Goal: Task Accomplishment & Management: Manage account settings

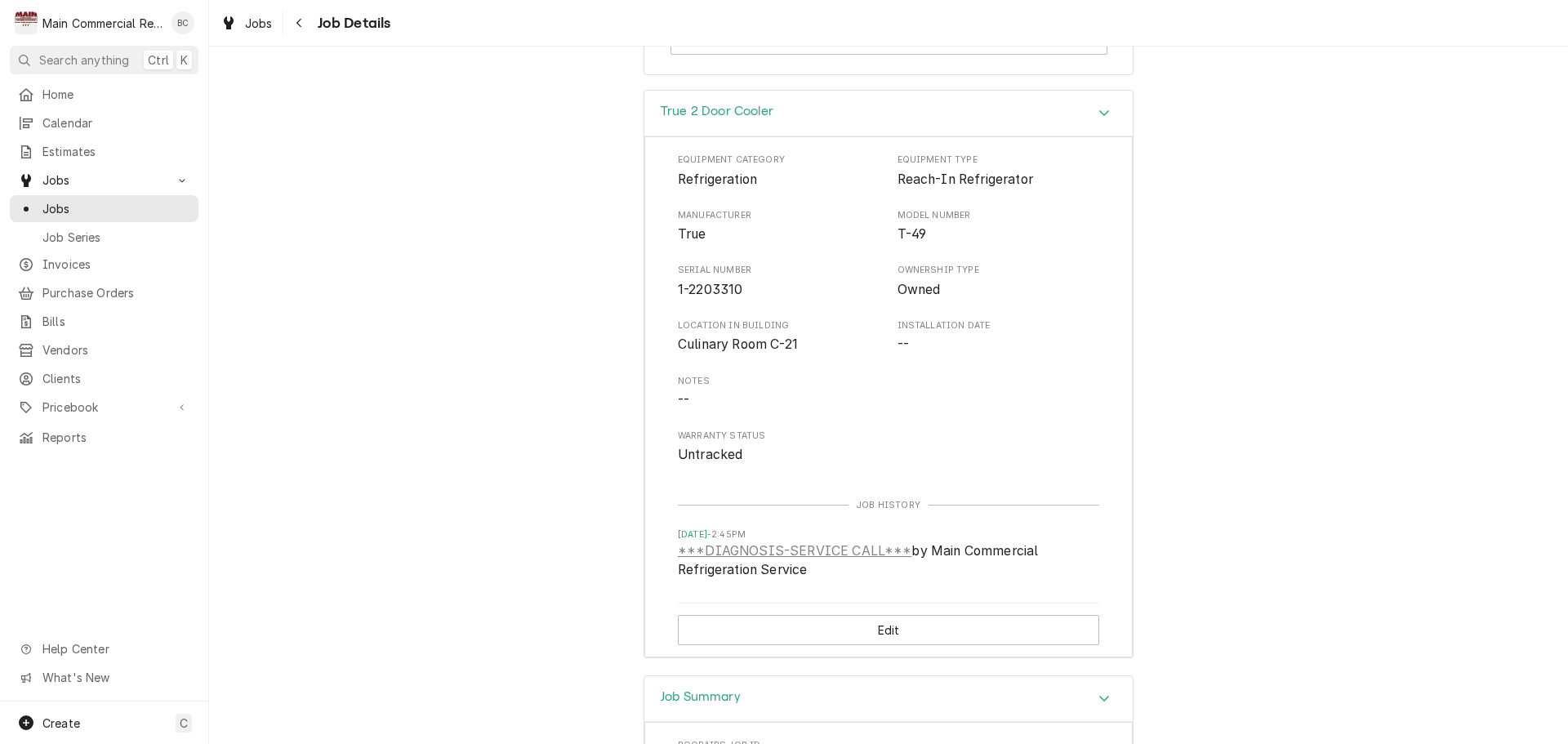
scroll to position [1879, 0]
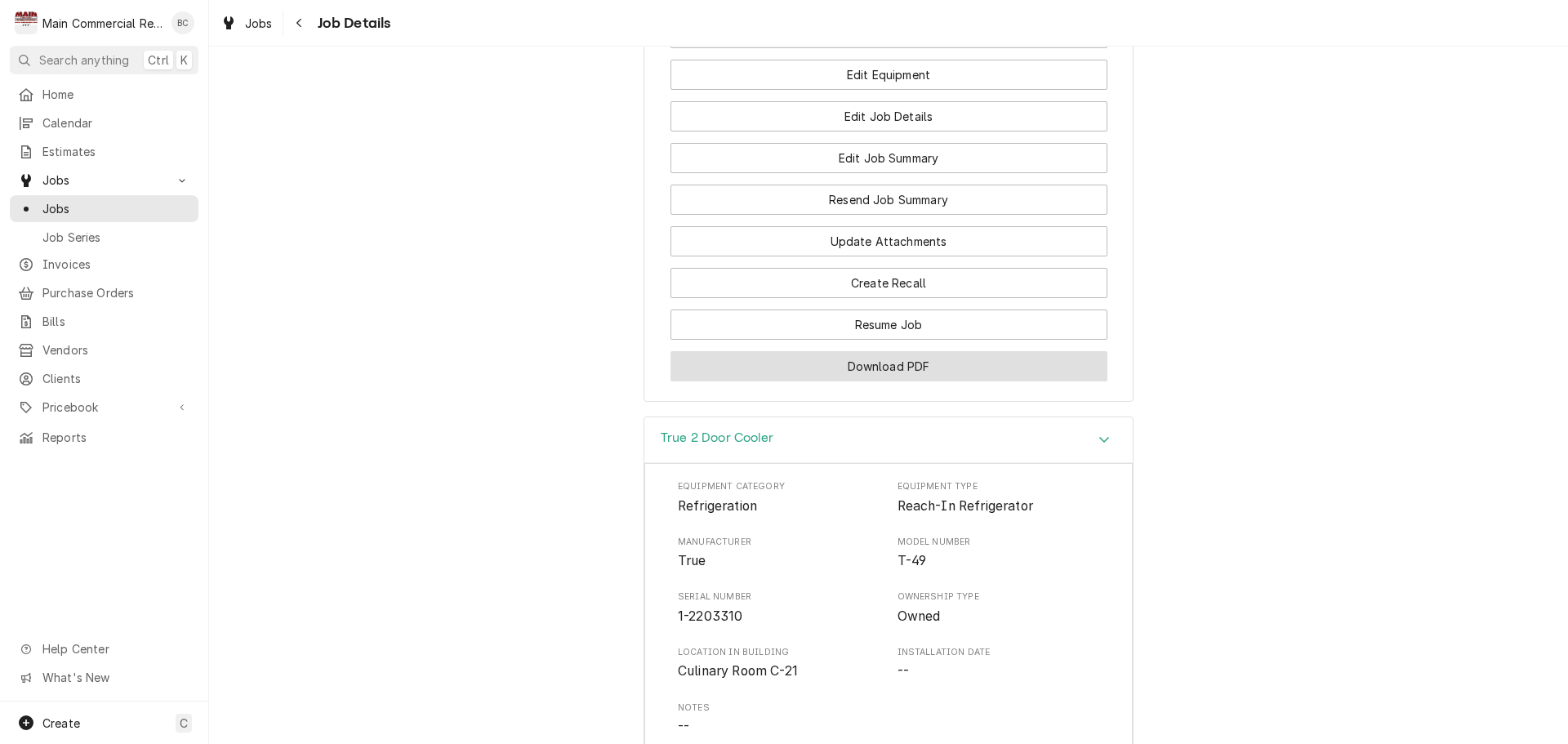
click at [909, 381] on button "Download PDF" at bounding box center [889, 366] width 437 height 30
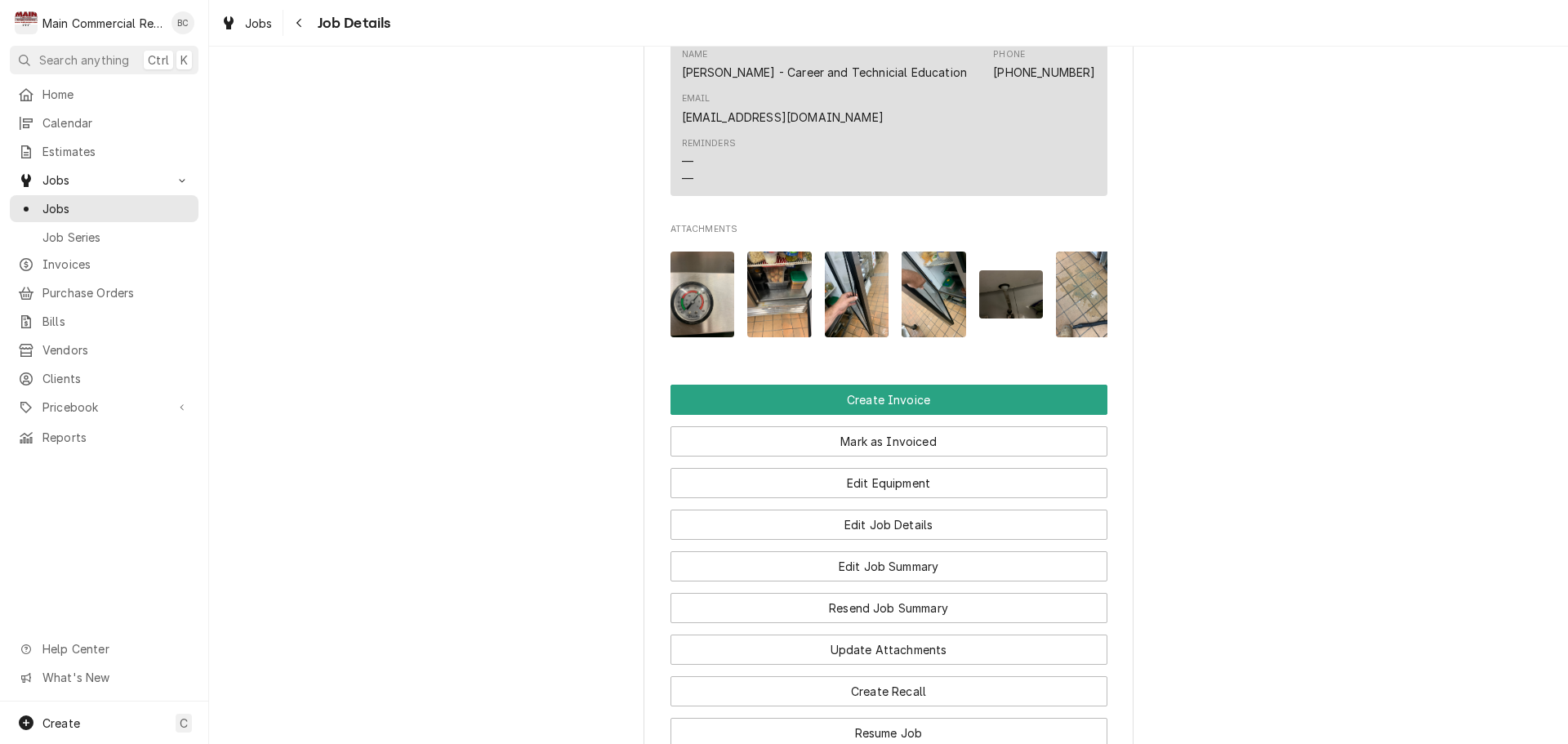
scroll to position [1552, 0]
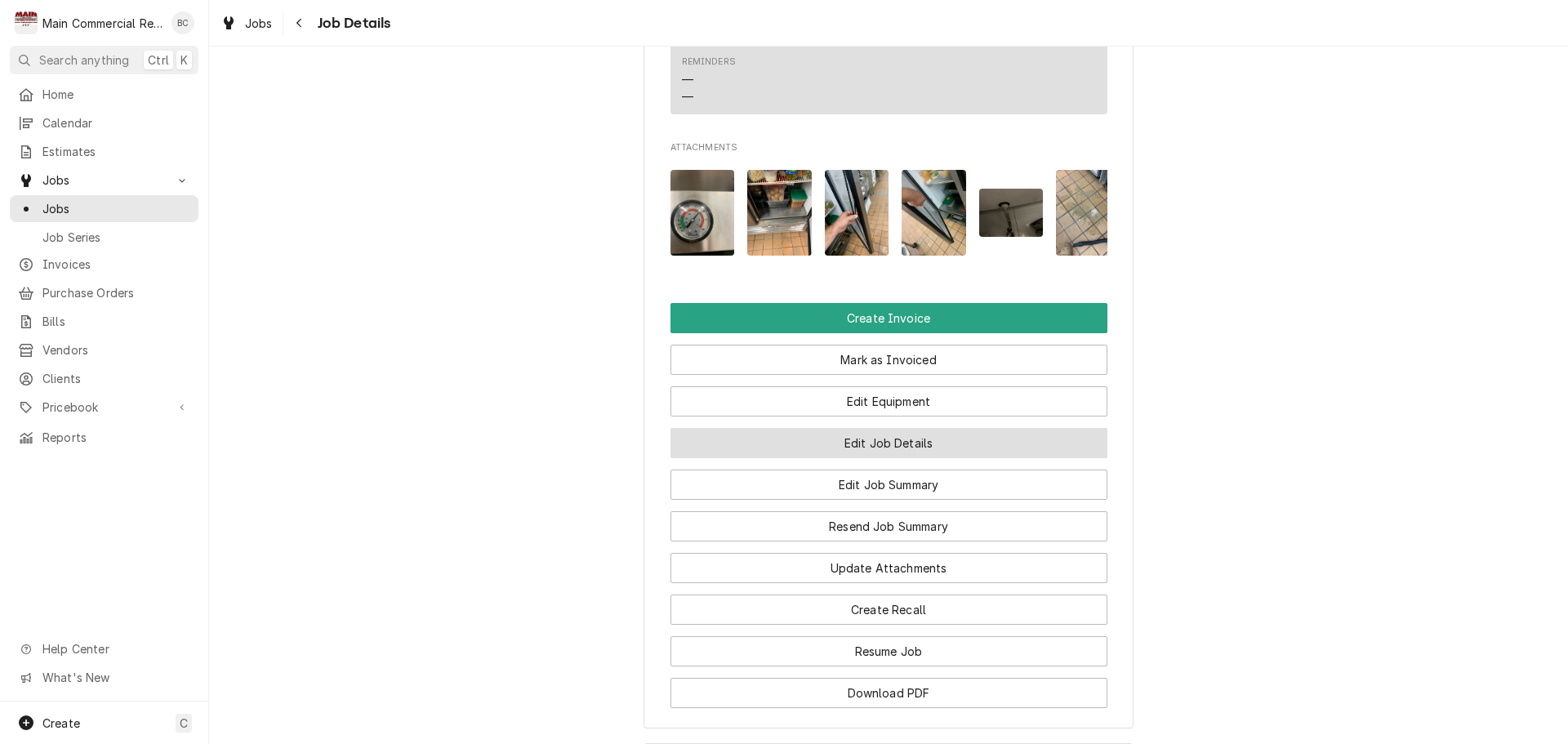
click at [881, 458] on button "Edit Job Details" at bounding box center [889, 443] width 437 height 30
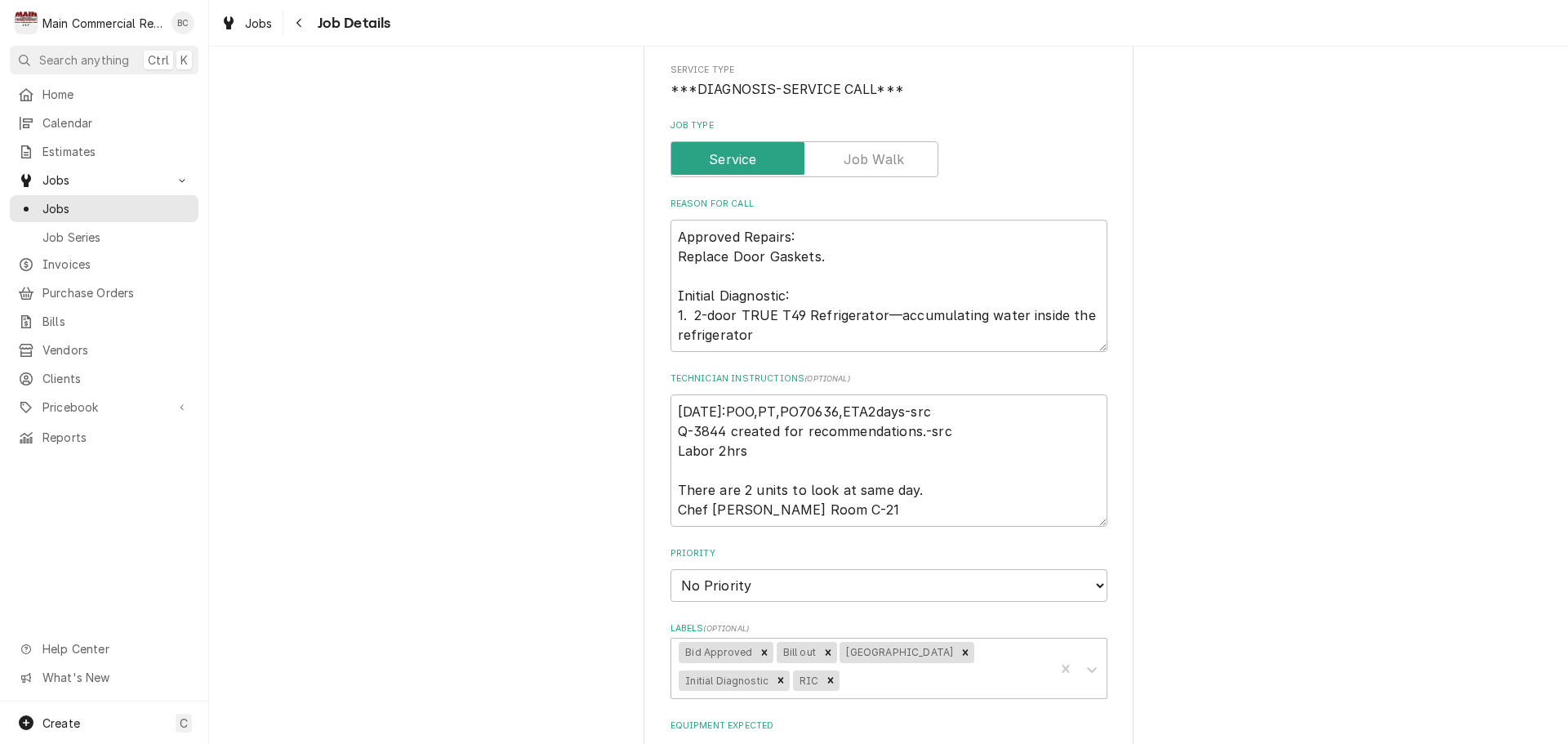
scroll to position [245, 0]
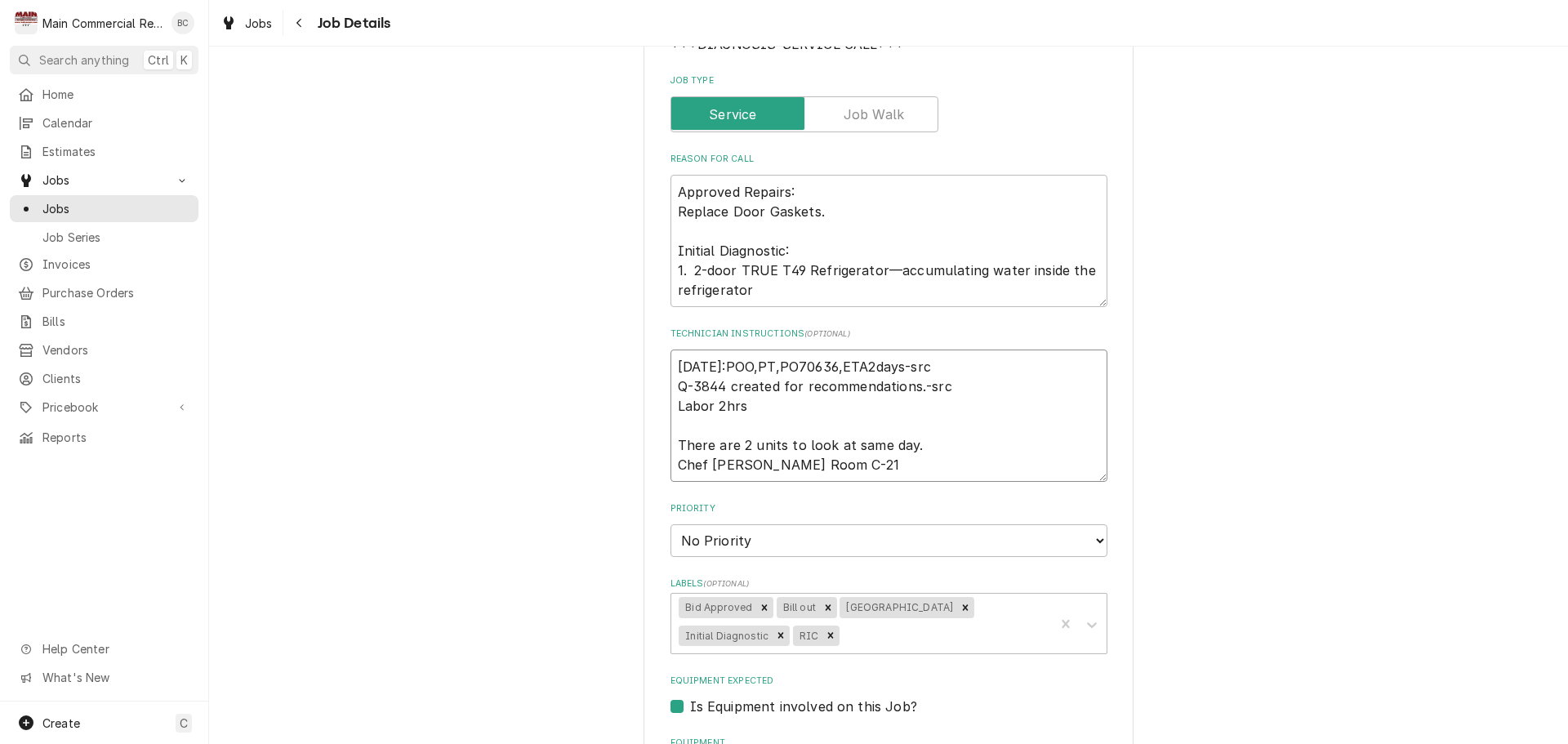
click at [670, 366] on textarea "[DATE]:POO,PT,PO70636,ETA2days-src Q-3844 created for recommendations.-src Labo…" at bounding box center [889, 415] width 437 height 132
type textarea "x"
type textarea "[DATE]:POO,PT,PO70636,ETA2days-src Q-3844 created for recommendations.-src Labo…"
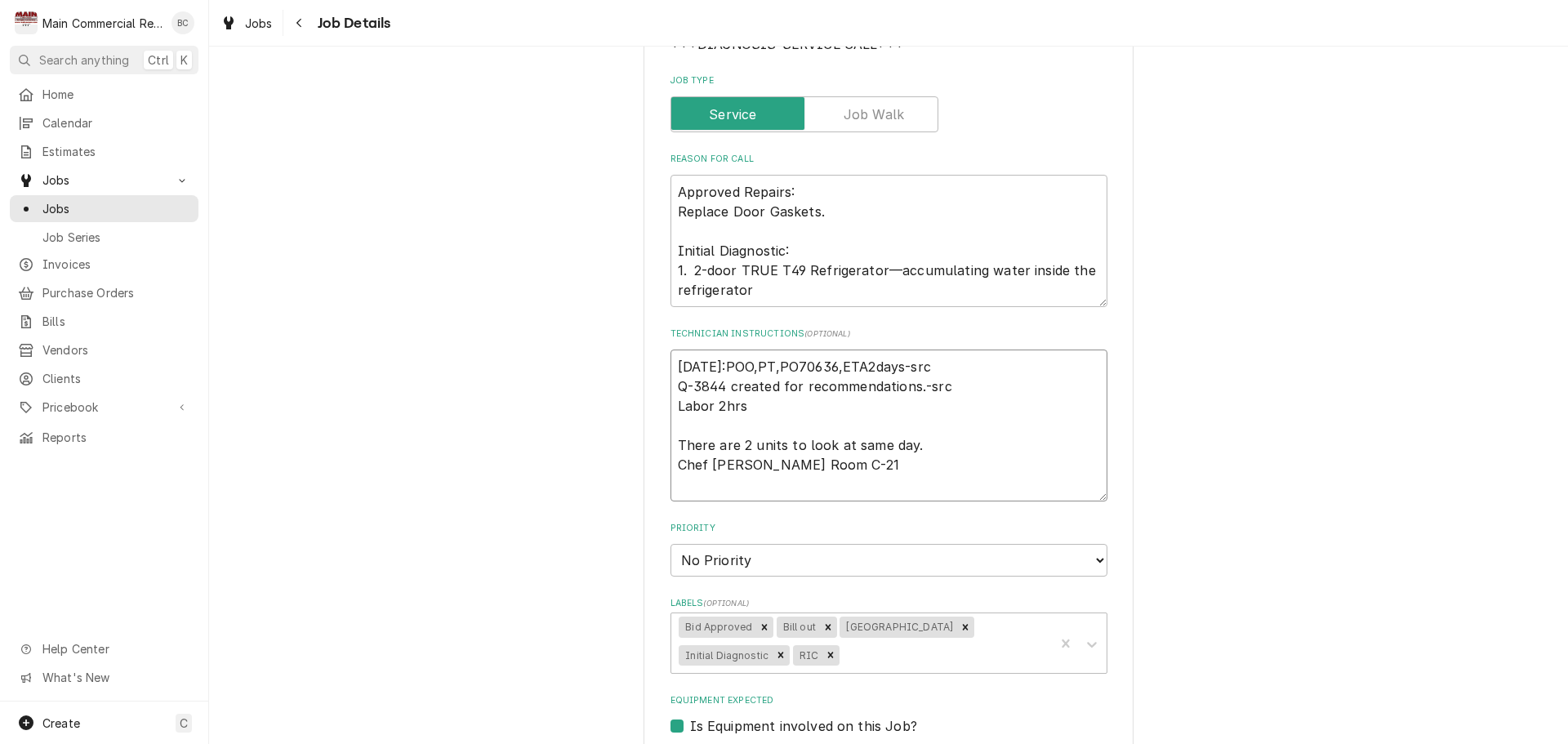
type textarea "x"
type textarea "I 9/22/25:POO,PT,PO70636,ETA2days-src Q-3844 created for recommendations.-src L…"
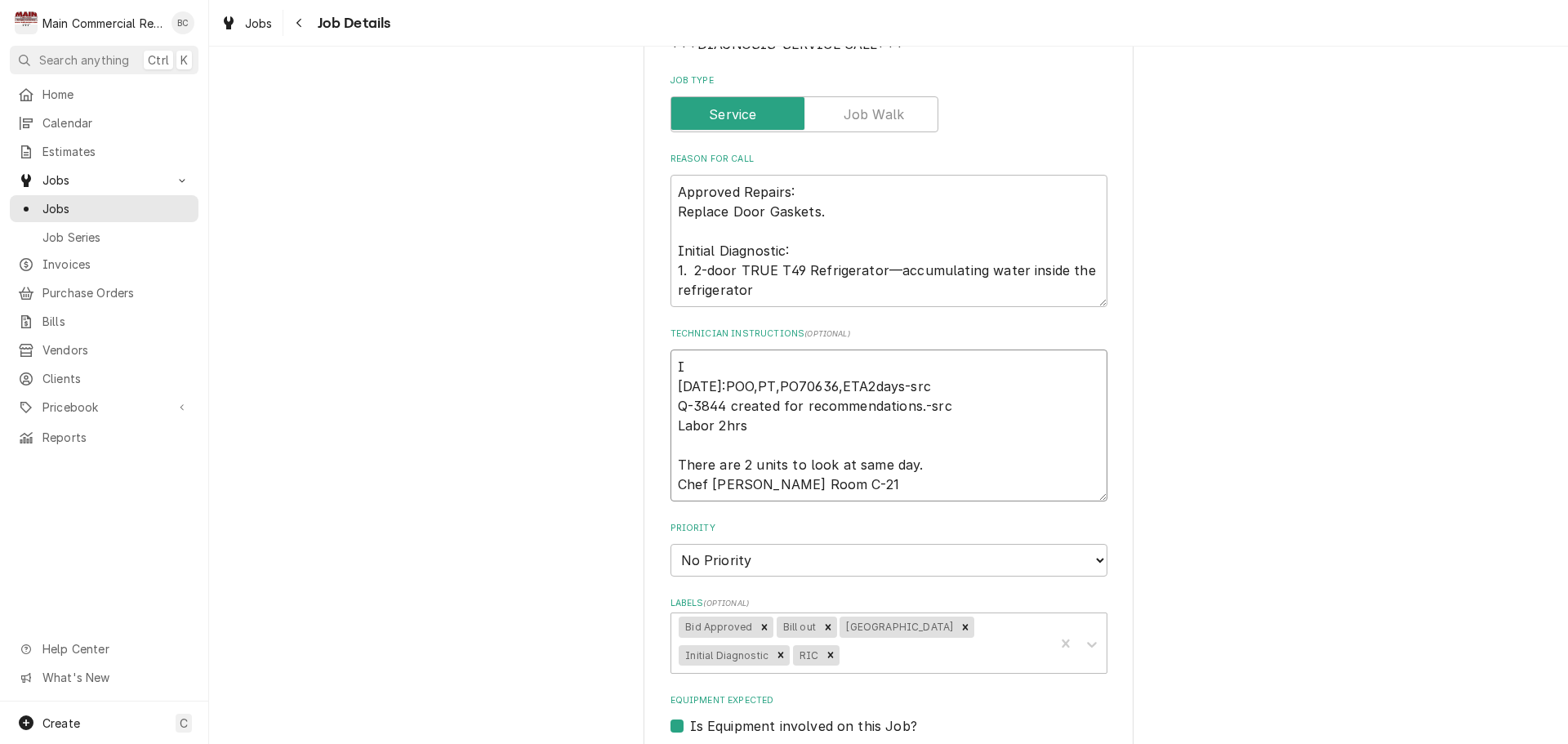
type textarea "x"
type textarea "IN 9/22/25:POO,PT,PO70636,ETA2days-src Q-3844 created for recommendations.-src …"
type textarea "x"
type textarea "INV 9/22/25:POO,PT,PO70636,ETA2days-src Q-3844 created for recommendations.-src…"
type textarea "x"
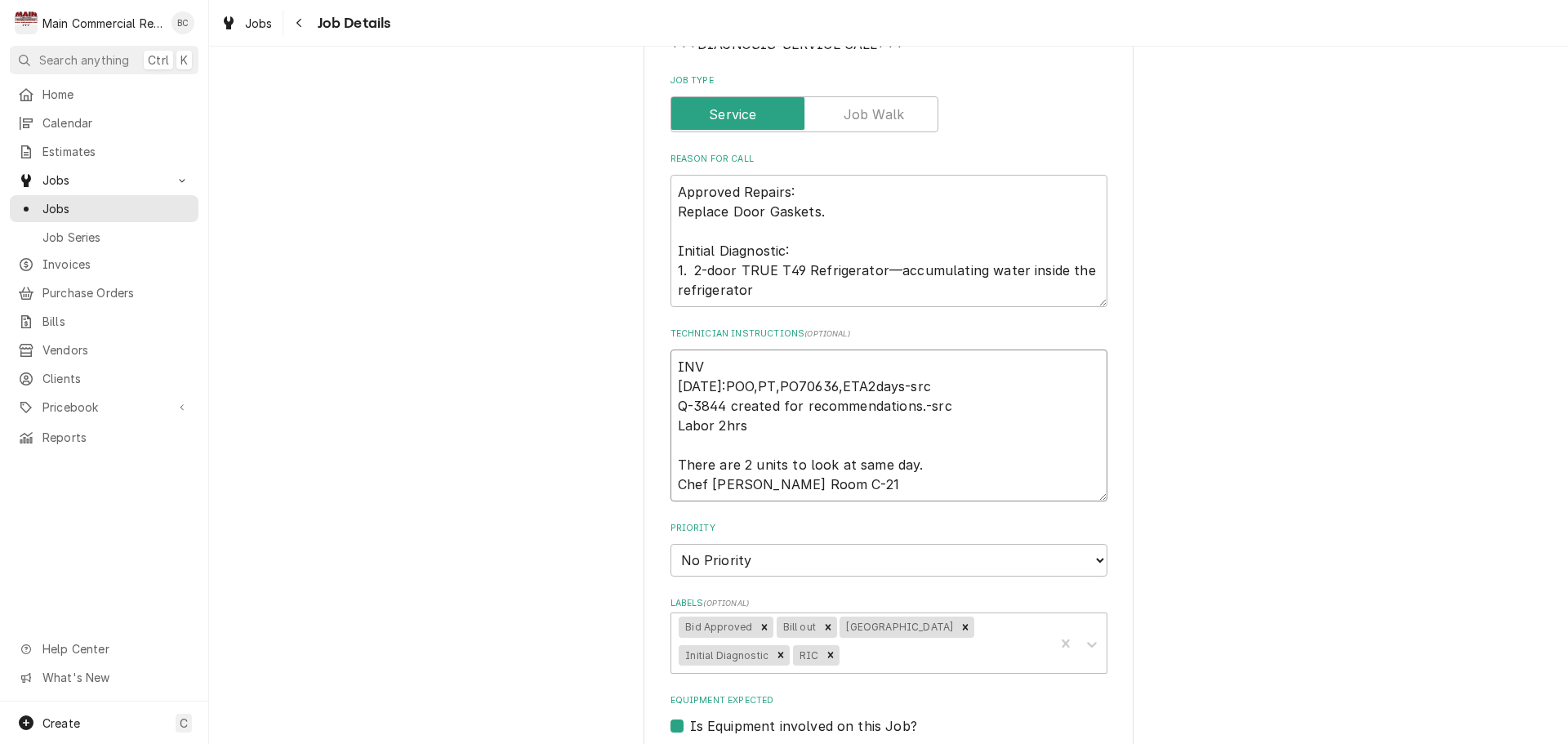
type textarea "INV# 9/22/25:POO,PT,PO70636,ETA2days-src Q-3844 created for recommendations.-sr…"
type textarea "x"
type textarea "INV#1 9/22/25:POO,PT,PO70636,ETA2days-src Q-3844 created for recommendations.-s…"
type textarea "x"
type textarea "INV#15 9/22/25:POO,PT,PO70636,ETA2days-src Q-3844 created for recommendations.-…"
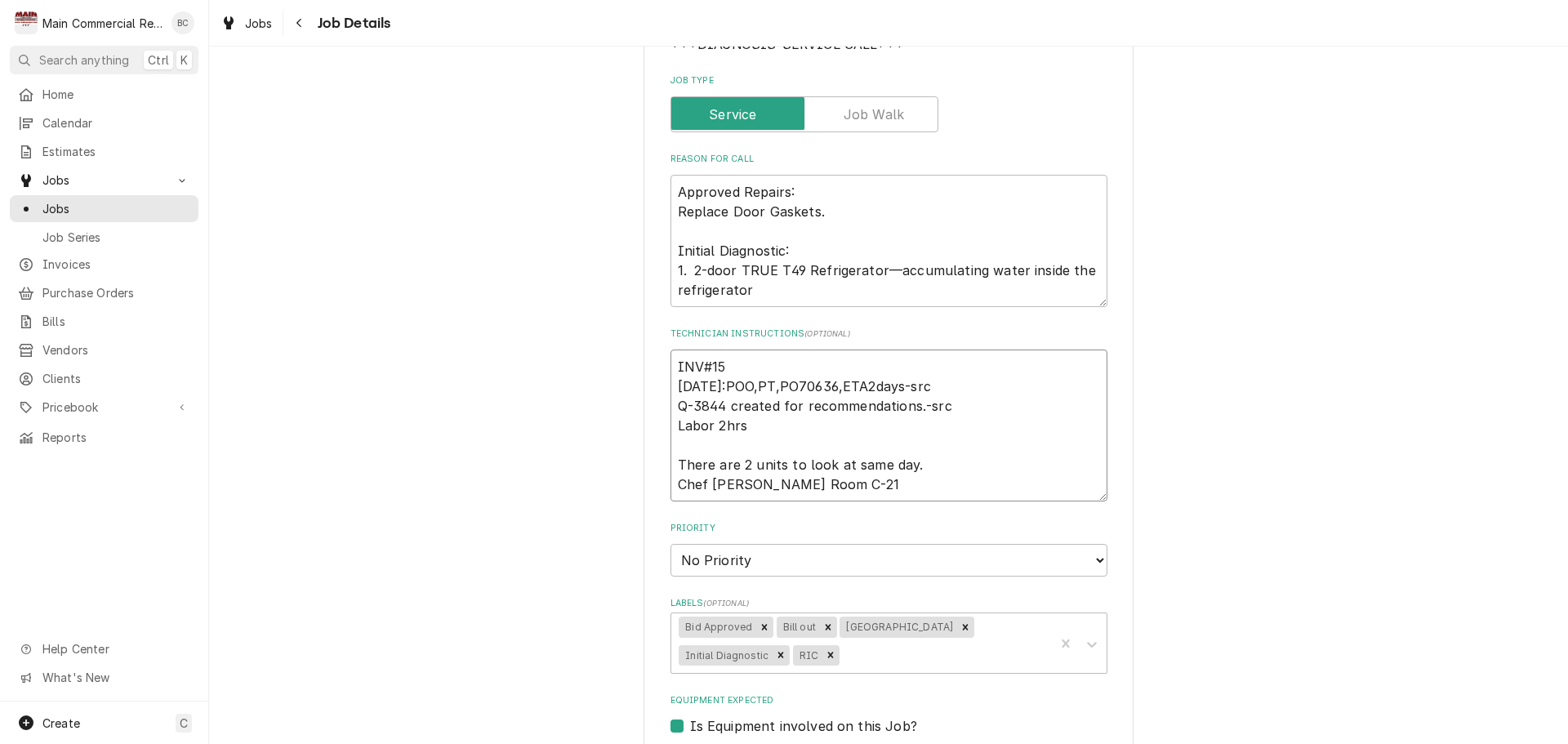
type textarea "x"
type textarea "INV#152 9/22/25:POO,PT,PO70636,ETA2days-src Q-3844 created for recommendations.…"
type textarea "x"
type textarea "INV#1523 9/22/25:POO,PT,PO70636,ETA2days-src Q-3844 created for recommendations…"
type textarea "x"
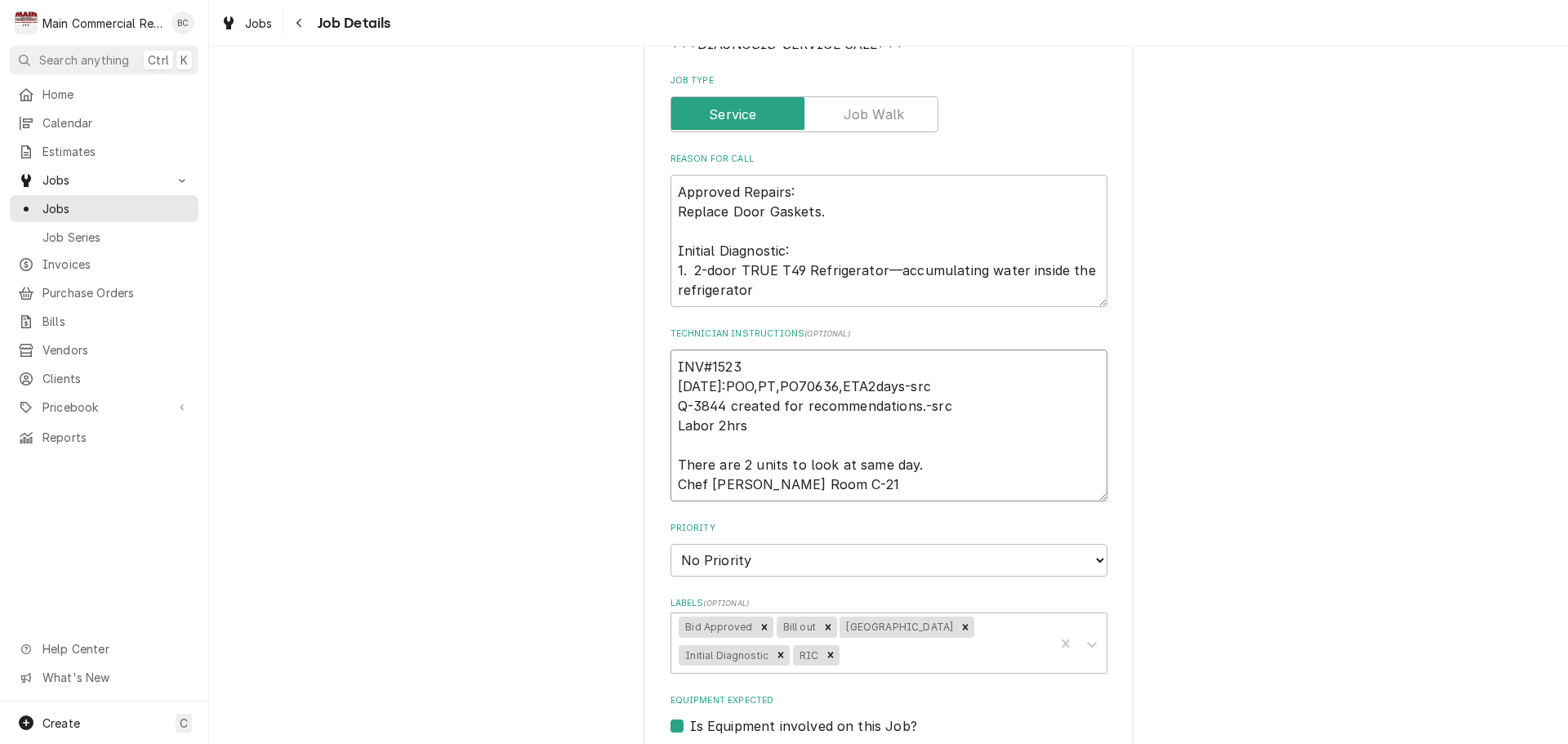
type textarea "INV#15236 9/22/25:POO,PT,PO70636,ETA2days-src Q-3844 created for recommendation…"
type textarea "x"
type textarea "INV#152362 9/22/25:POO,PT,PO70636,ETA2days-src Q-3844 created for recommendatio…"
type textarea "x"
click at [762, 625] on icon "Remove Bid Approved" at bounding box center [765, 627] width 5 height 5
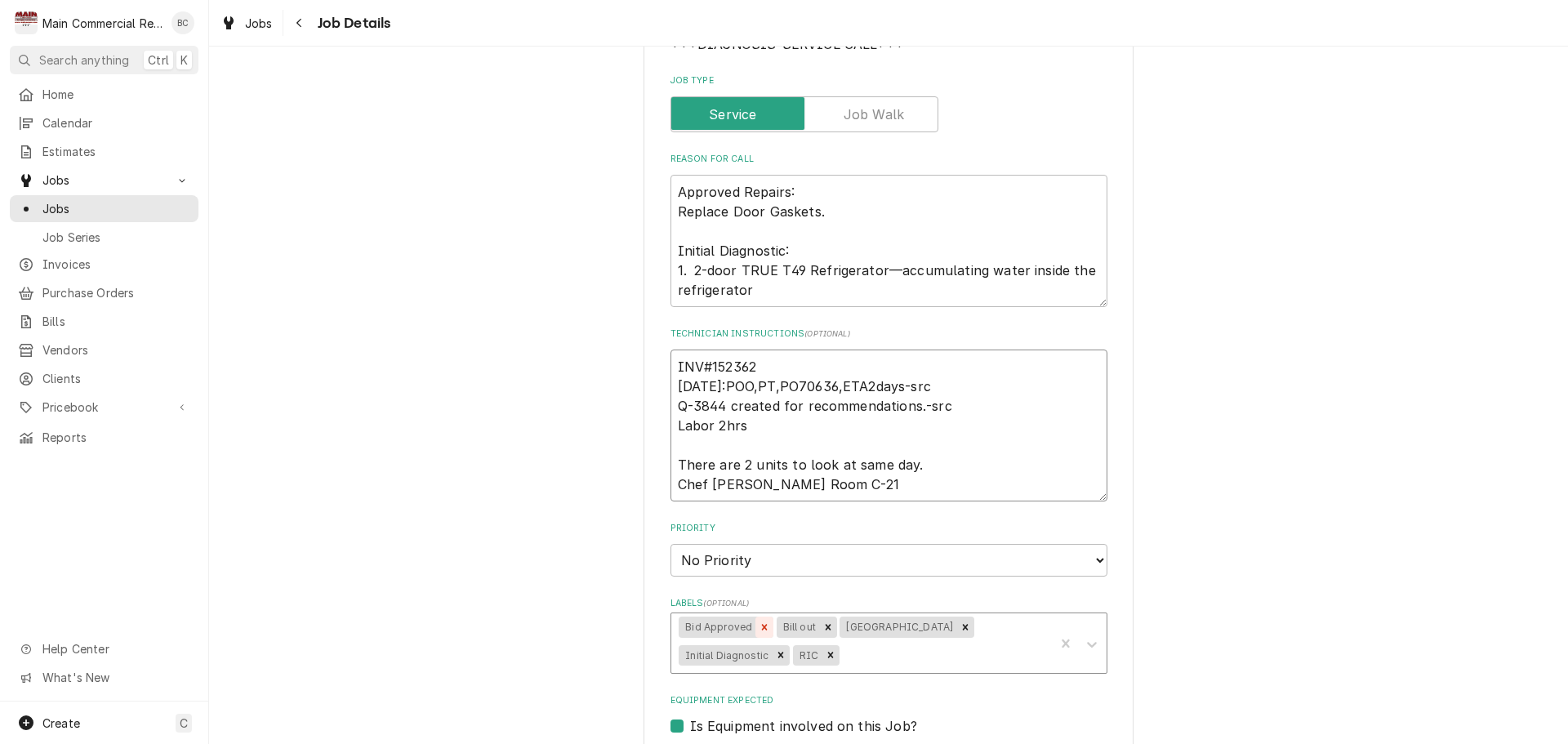
type textarea "INV#152362 9/22/25:POO,PT,PO70636,ETA2days-src Q-3844 created for recommendatio…"
click at [727, 627] on icon "Remove Bill out" at bounding box center [730, 627] width 5 height 5
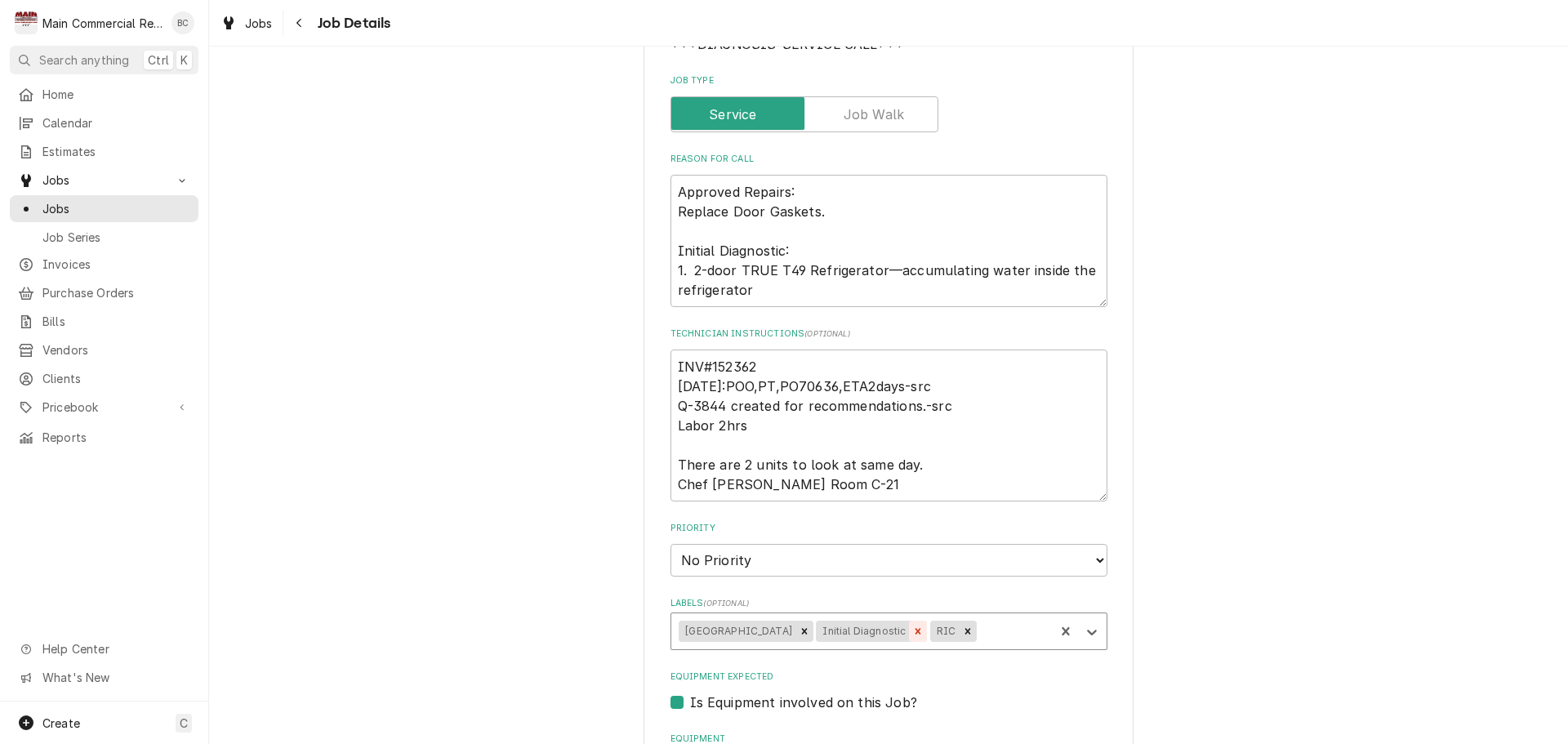
click at [922, 634] on icon "Remove Initial Diagnostic" at bounding box center [917, 631] width 12 height 12
type textarea "x"
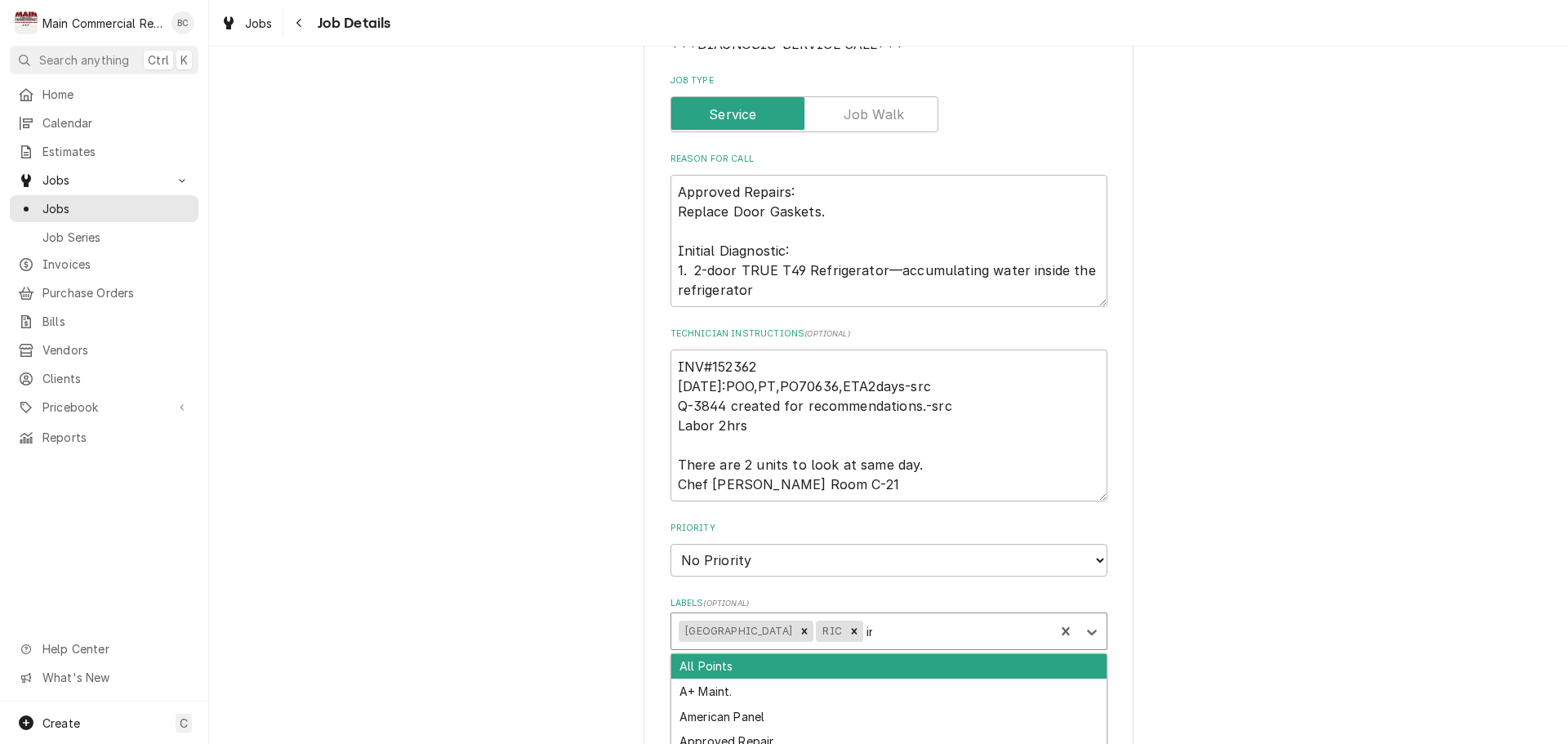
type input "inv"
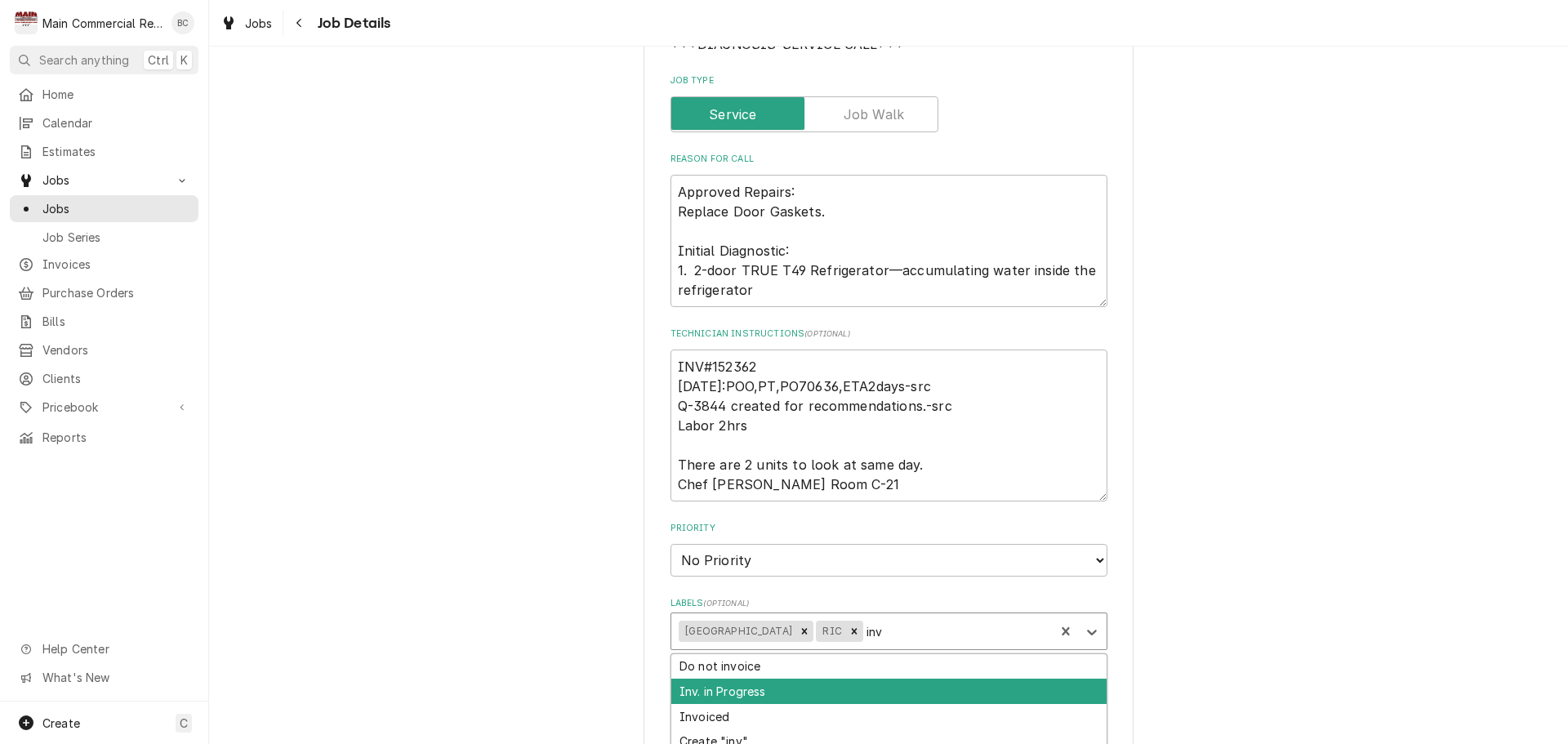
click at [784, 695] on div "Inv. in Progress" at bounding box center [889, 692] width 435 height 25
type textarea "x"
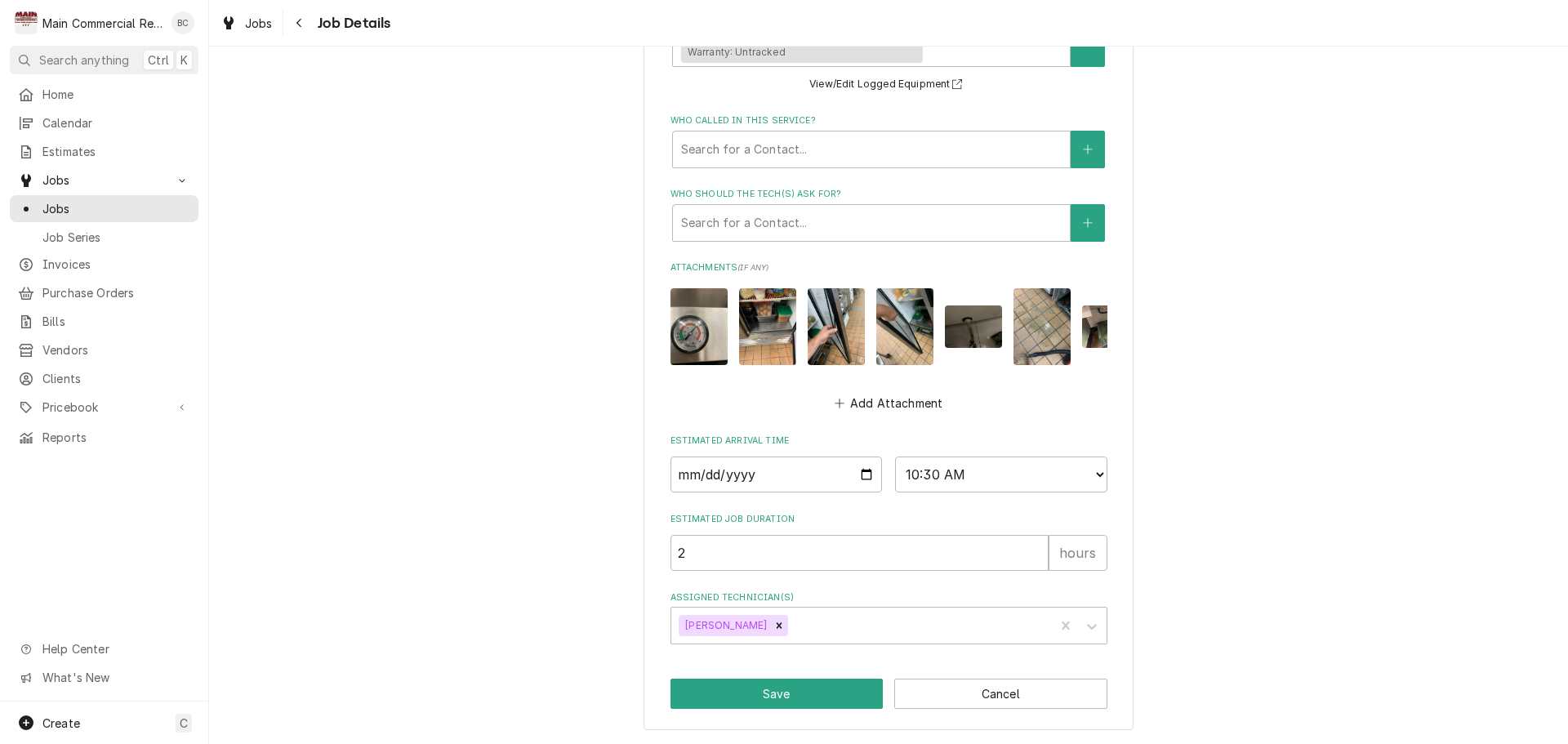
scroll to position [997, 0]
click at [779, 697] on button "Save" at bounding box center [777, 693] width 214 height 30
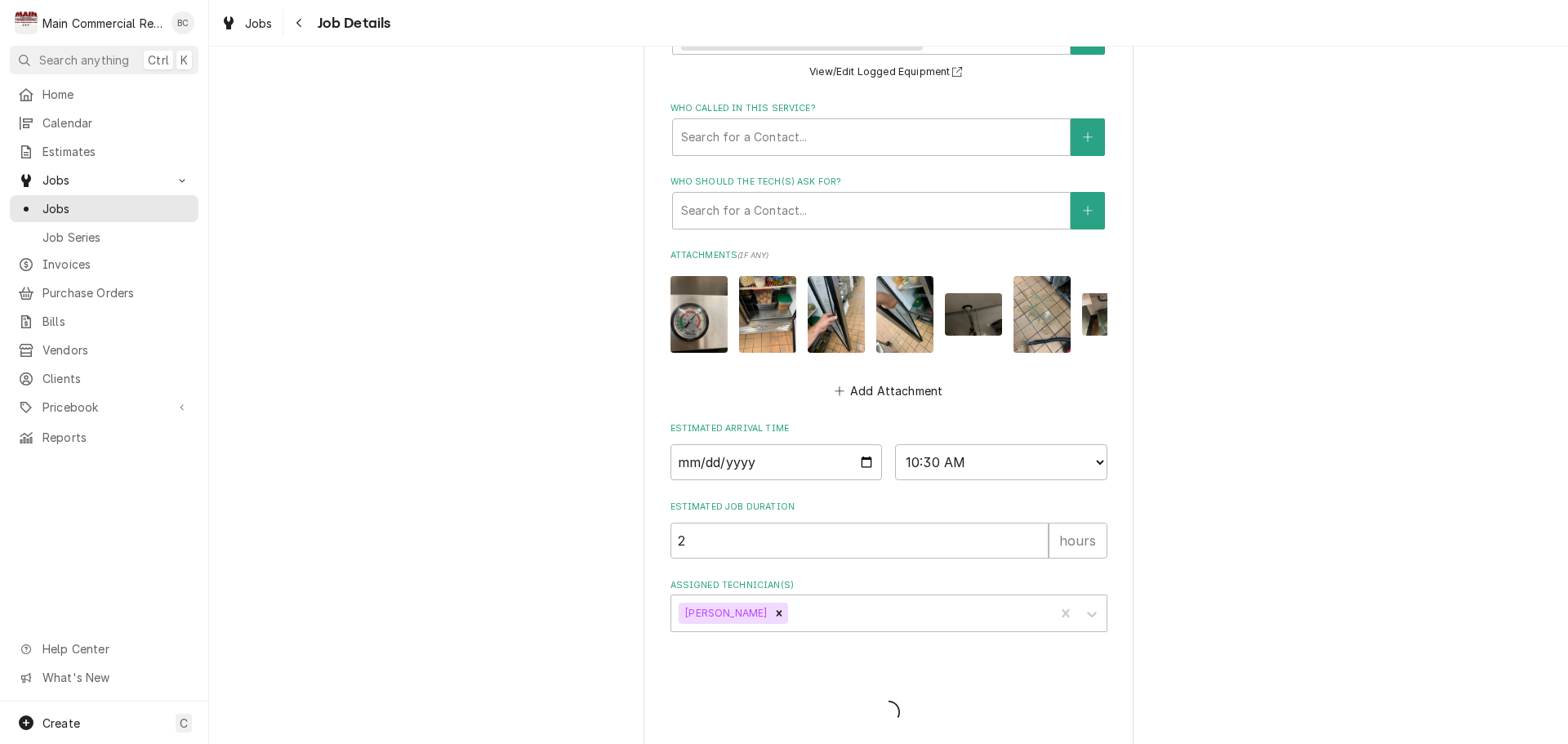
type textarea "x"
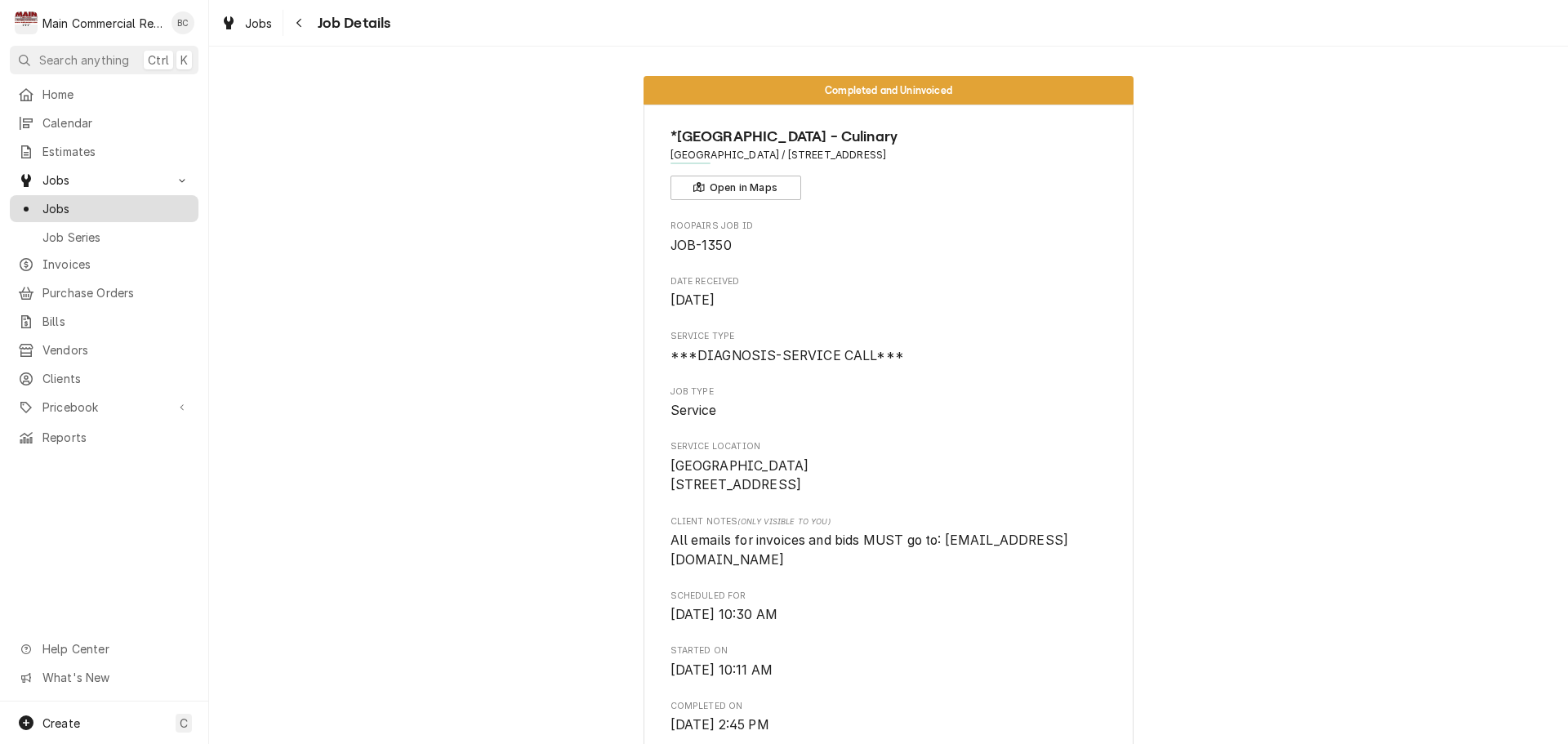
click at [88, 206] on span "Jobs" at bounding box center [116, 208] width 147 height 17
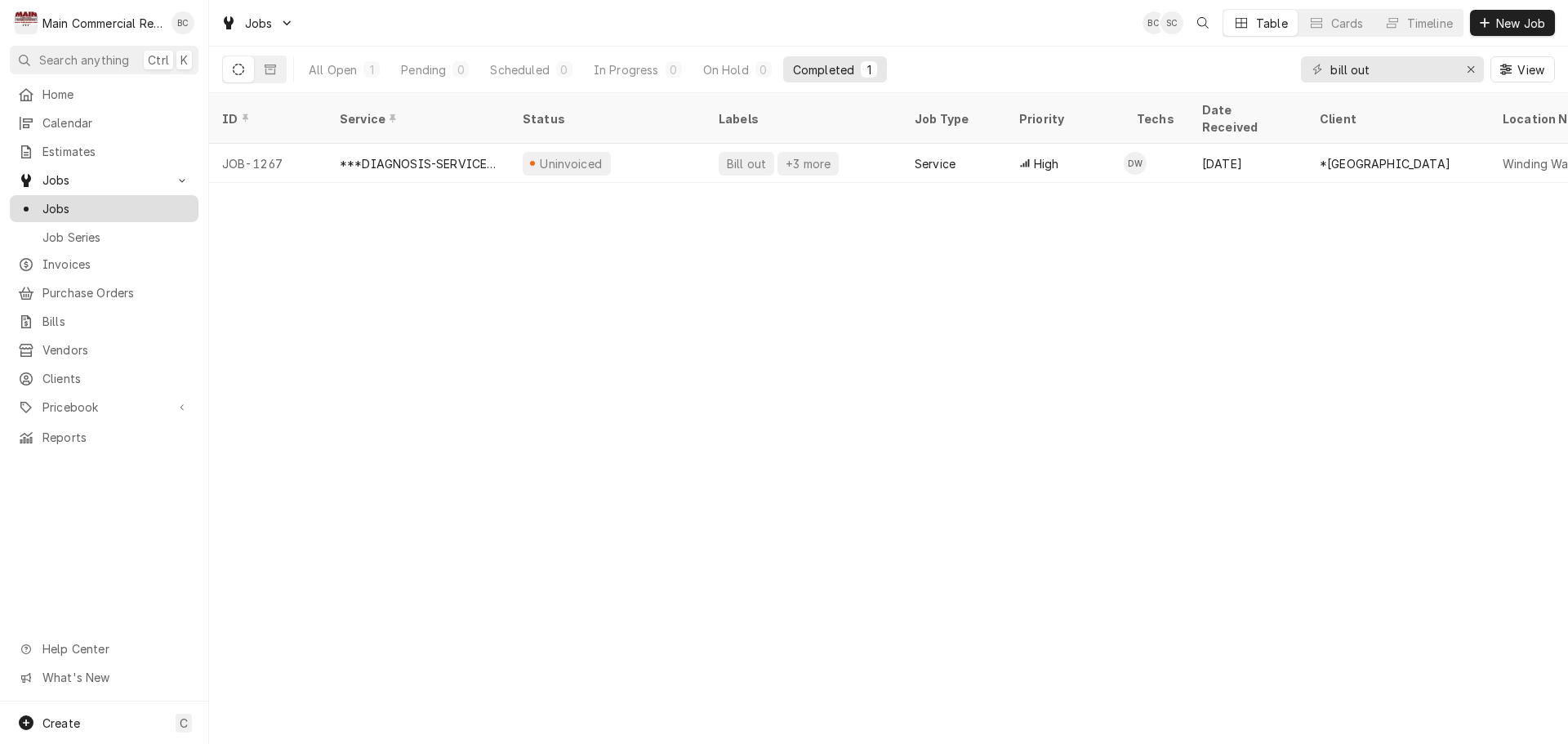
click at [127, 207] on span "Jobs" at bounding box center [116, 208] width 147 height 17
click at [1472, 64] on icon "Erase input" at bounding box center [1471, 69] width 9 height 12
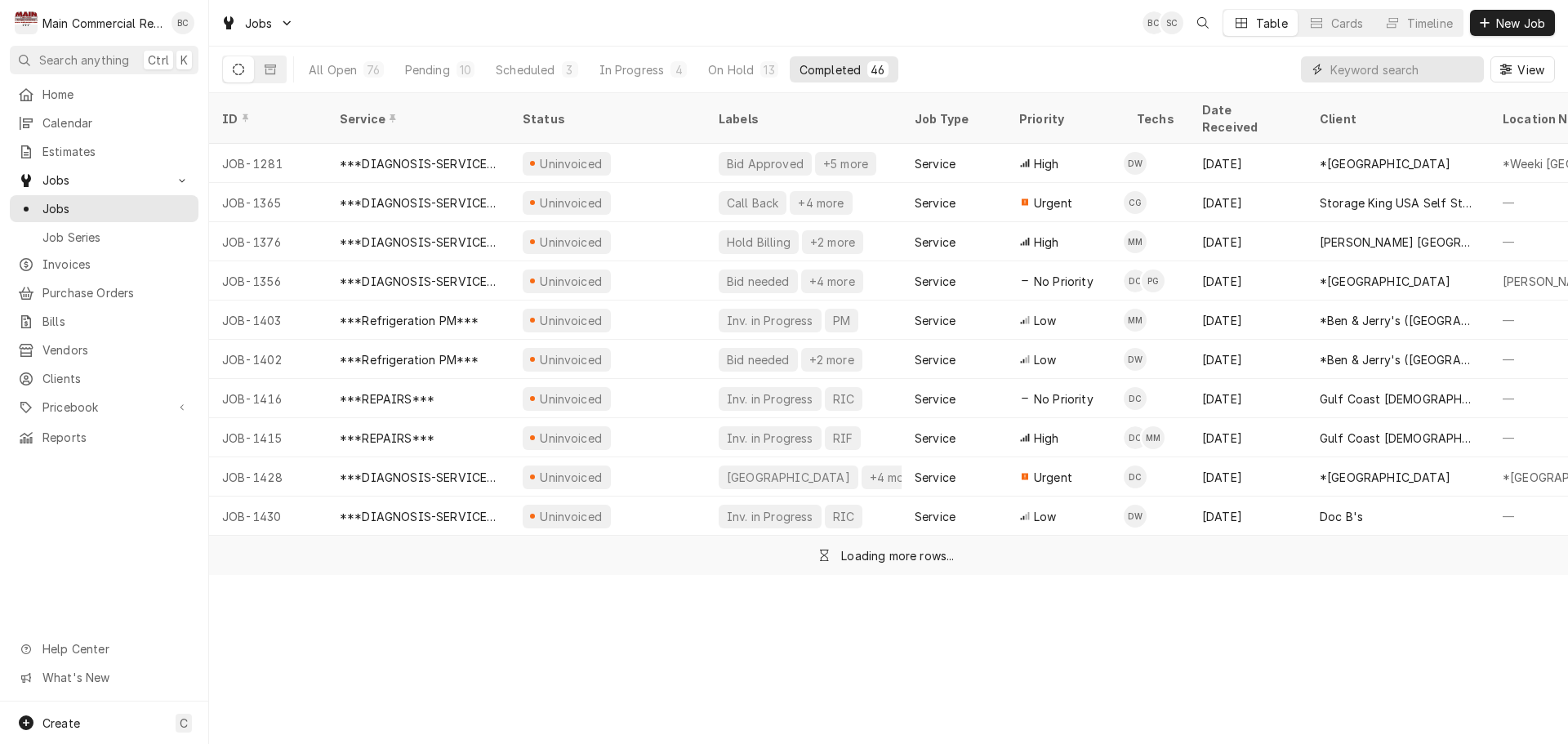
click at [1421, 69] on input "Dynamic Content Wrapper" at bounding box center [1402, 69] width 146 height 26
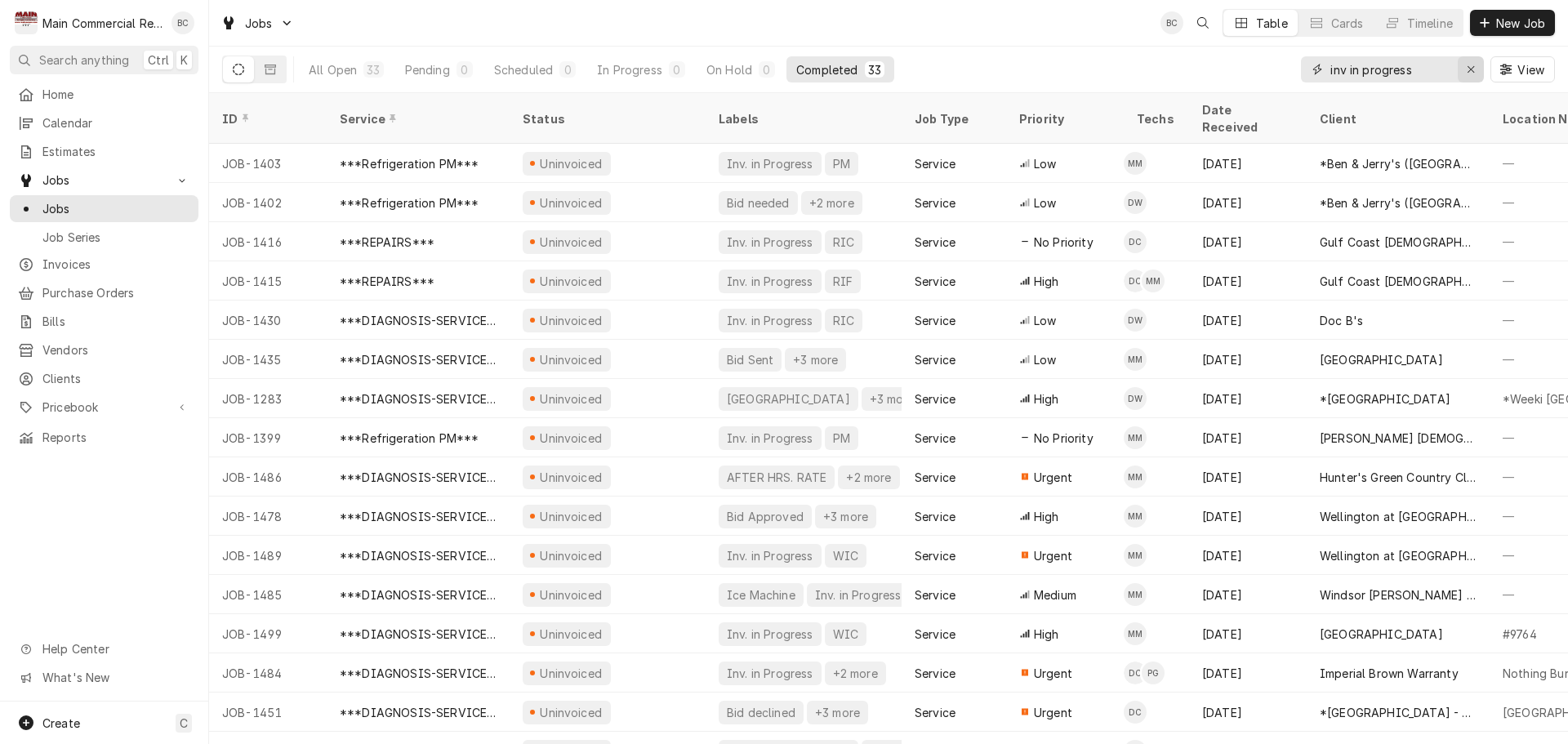
type input "inv in progress"
click at [1472, 73] on icon "Erase input" at bounding box center [1471, 69] width 9 height 12
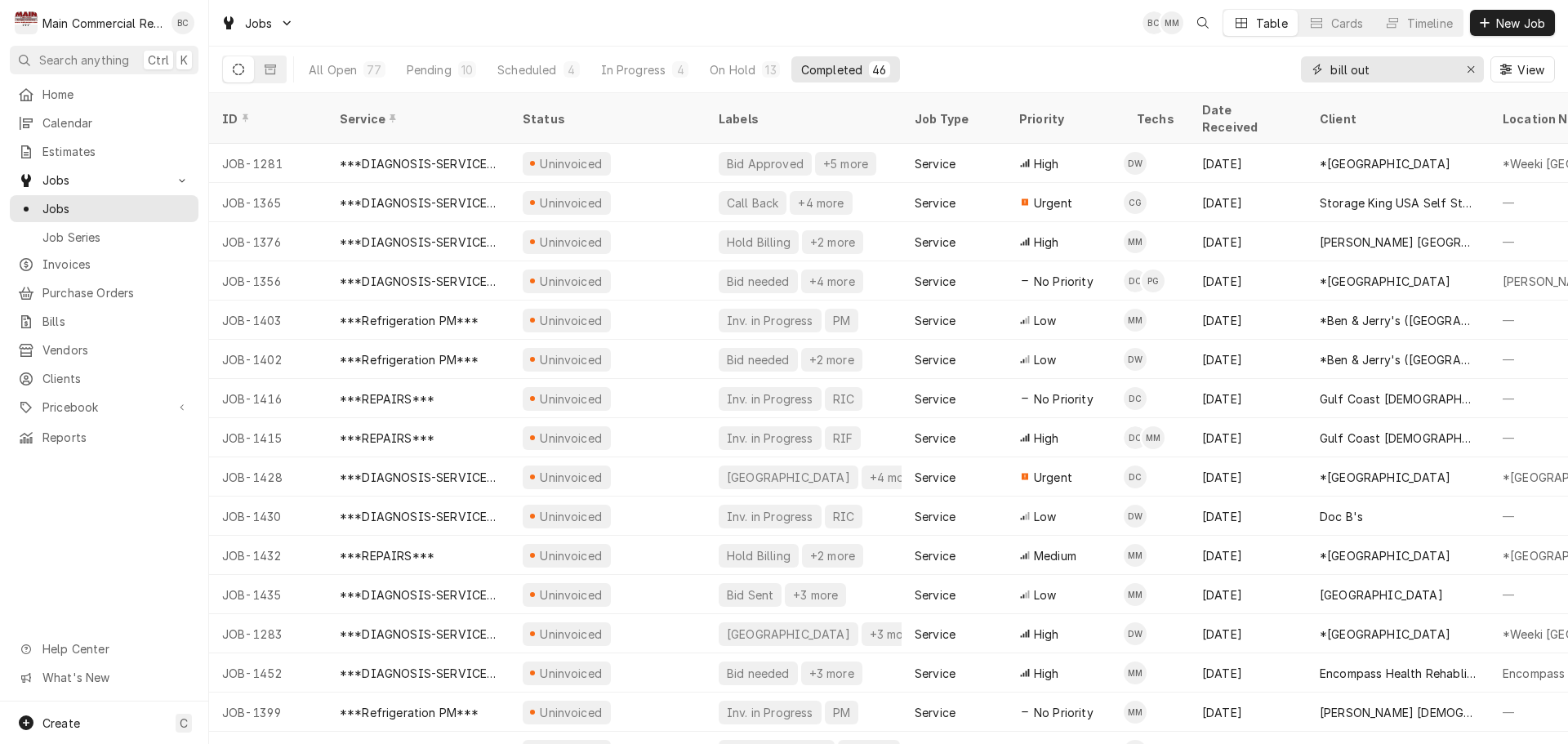
type input "bill out"
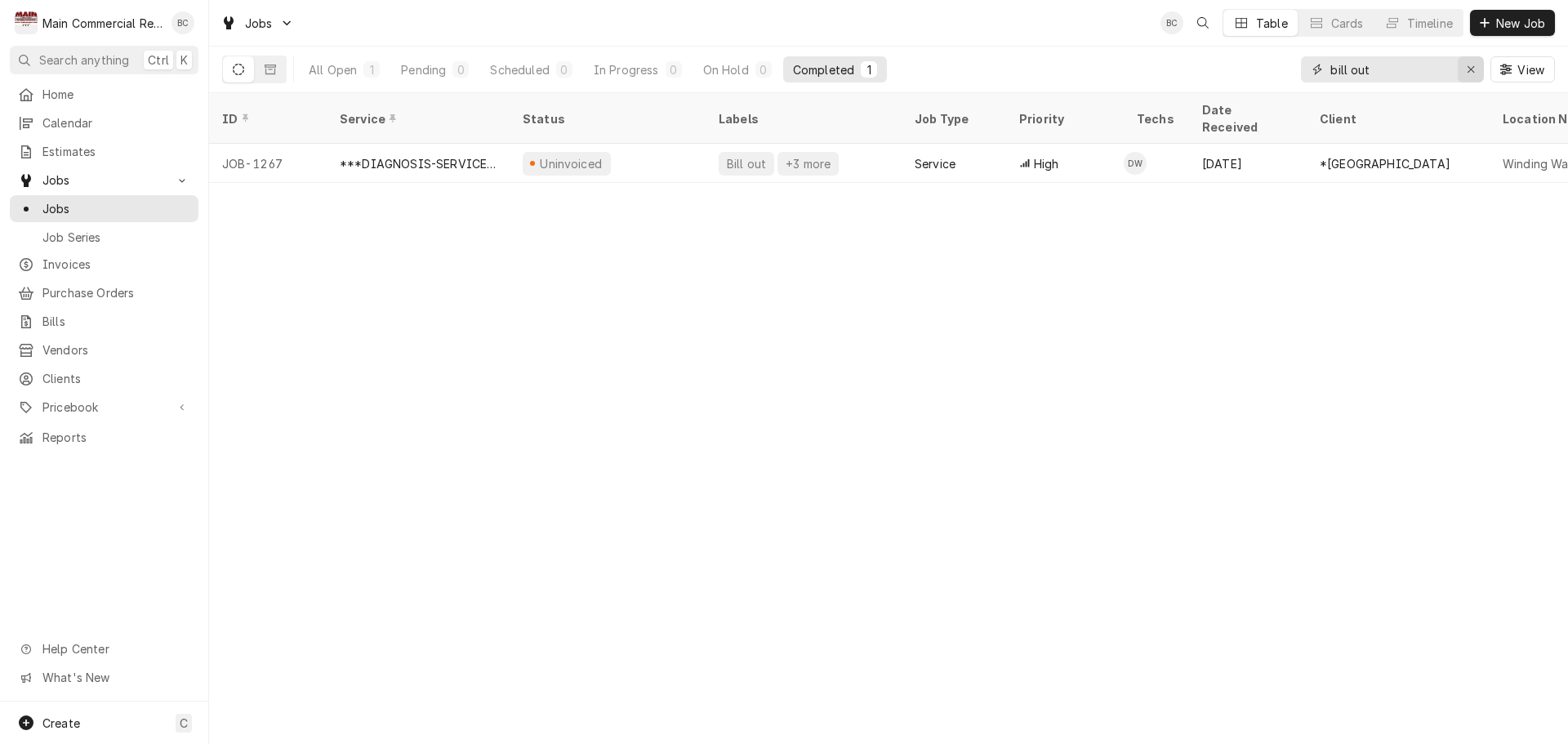
click at [1470, 72] on icon "Erase input" at bounding box center [1471, 69] width 9 height 12
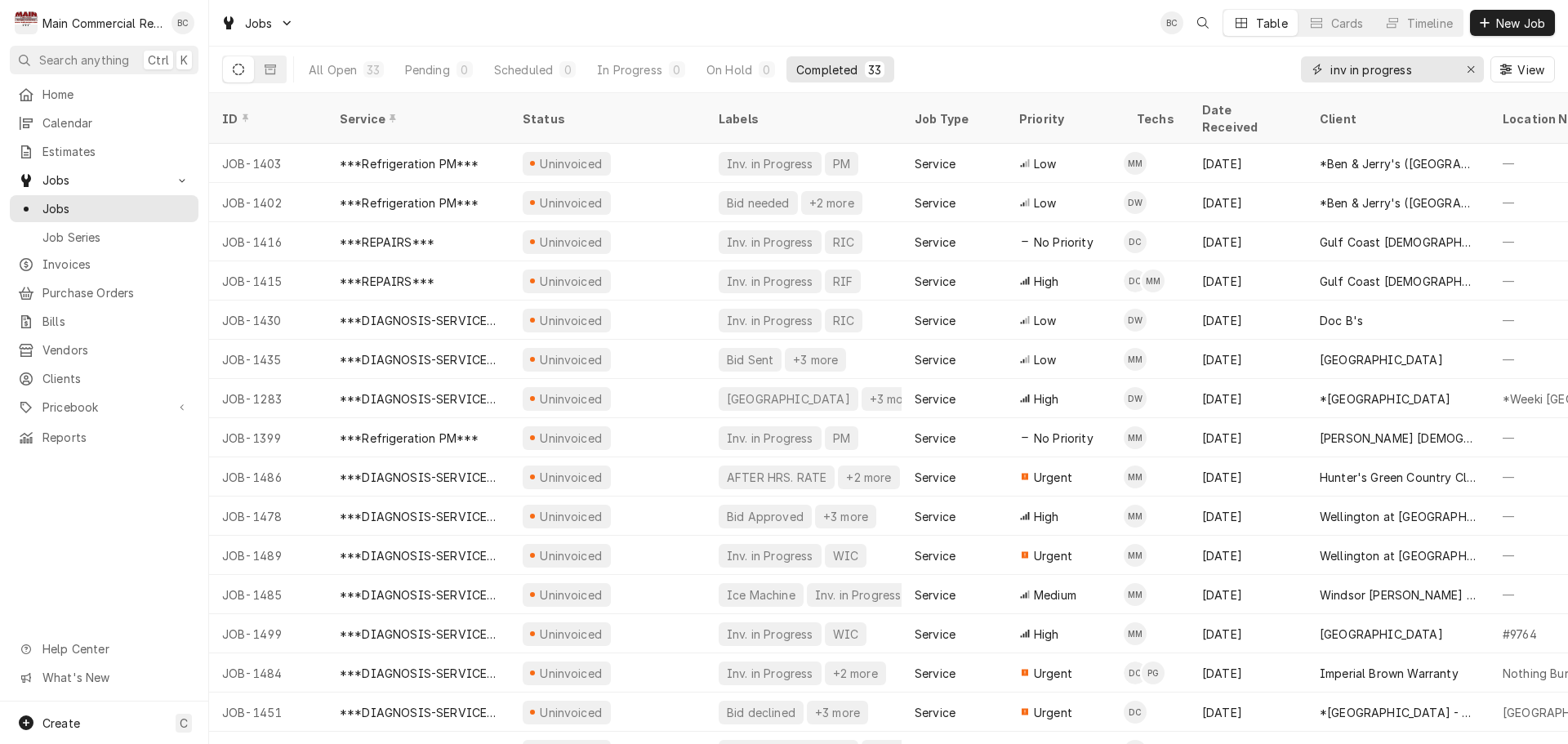
type input "inv in progress"
click at [1468, 67] on icon "Erase input" at bounding box center [1470, 69] width 6 height 6
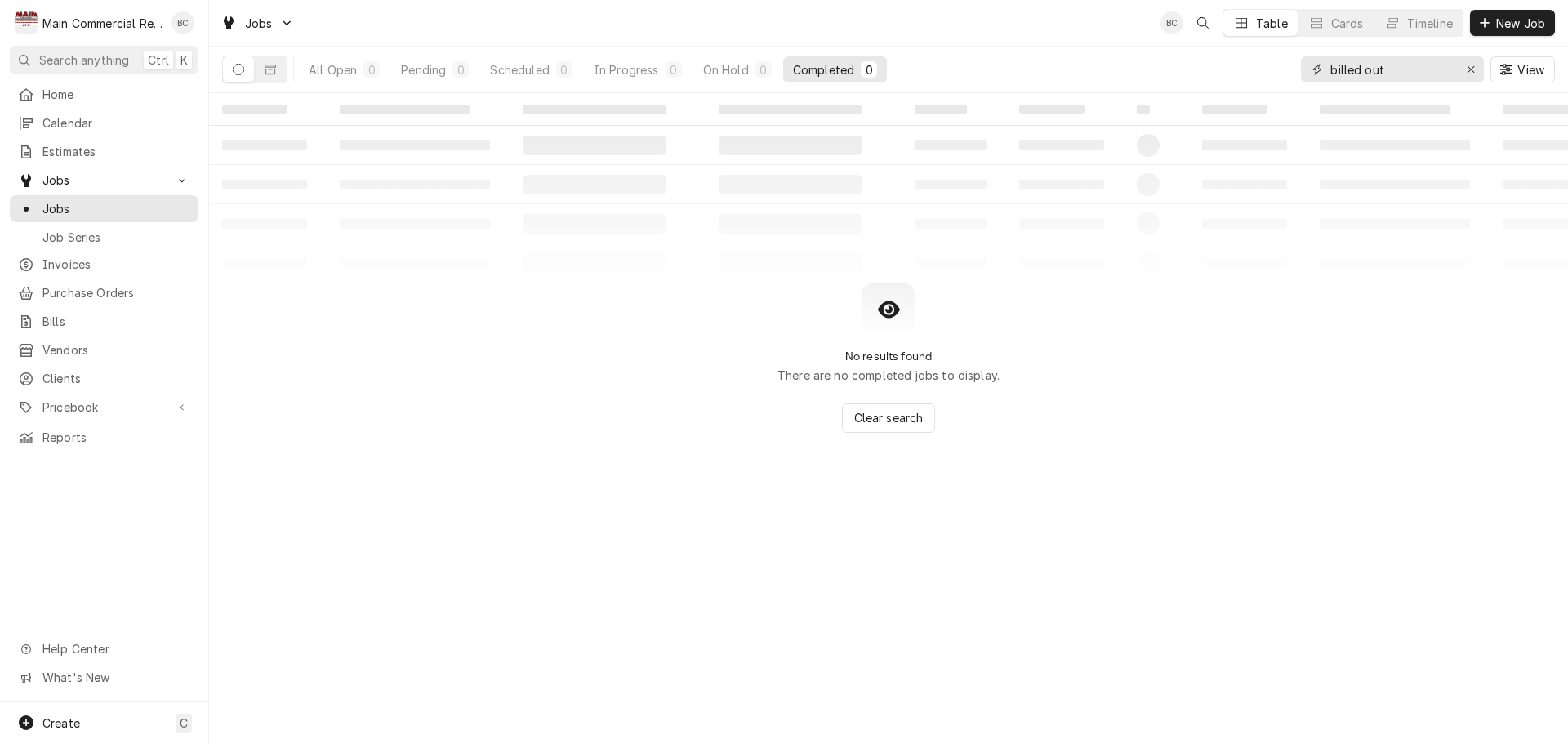
click at [1412, 67] on input "billed out" at bounding box center [1391, 69] width 122 height 26
type input "billed in qb"
click at [1467, 69] on icon "Erase input" at bounding box center [1471, 69] width 9 height 12
